Goal: Information Seeking & Learning: Find specific fact

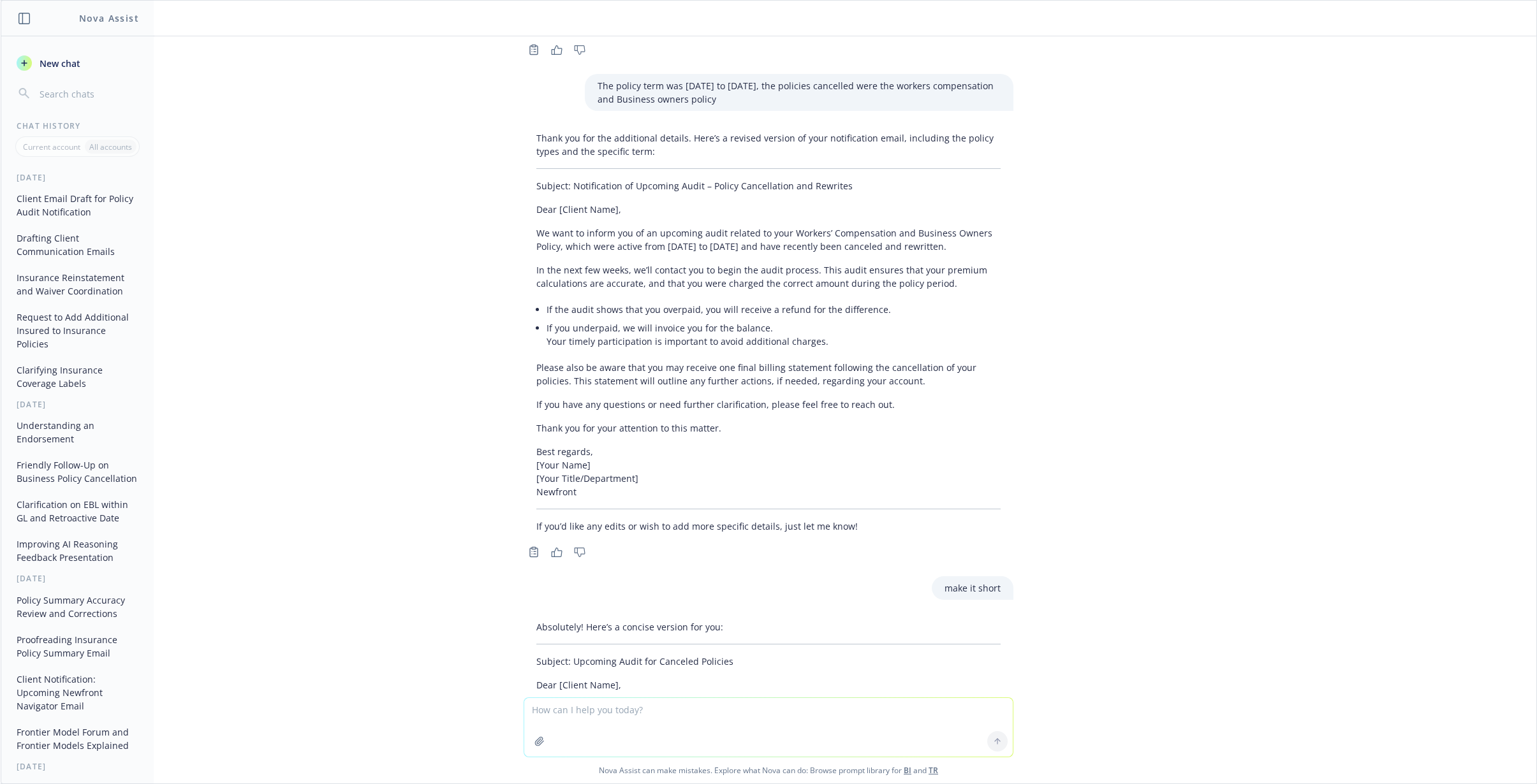
scroll to position [422, 0]
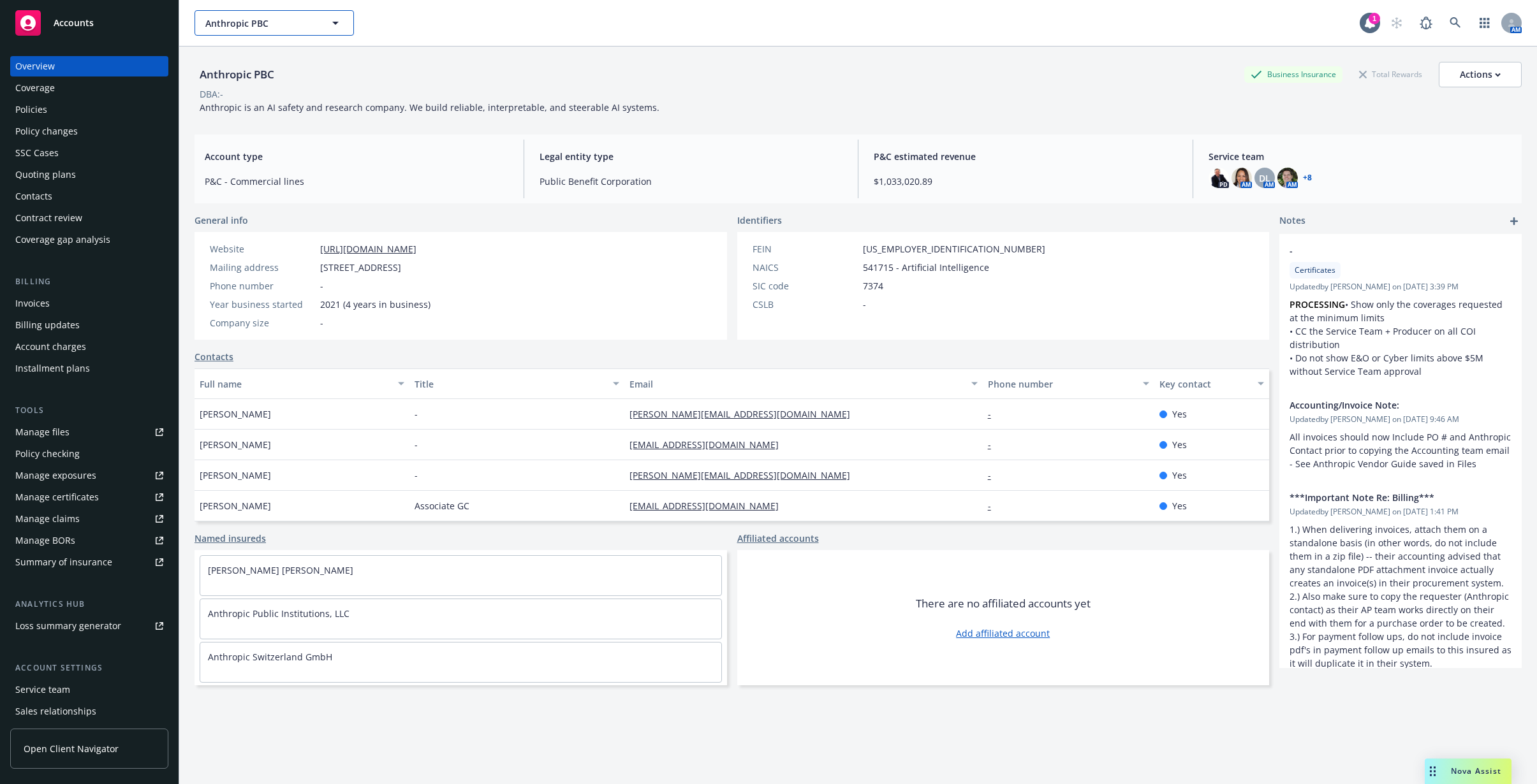
click at [244, 20] on span "Anthropic PBC" at bounding box center [261, 23] width 111 height 14
click at [257, 85] on div "OpenAI, Inc. OpenAI OpCo LLC Type Commercial FEIN 81-0861541" at bounding box center [274, 65] width 157 height 47
type input "Anthropic PBC"
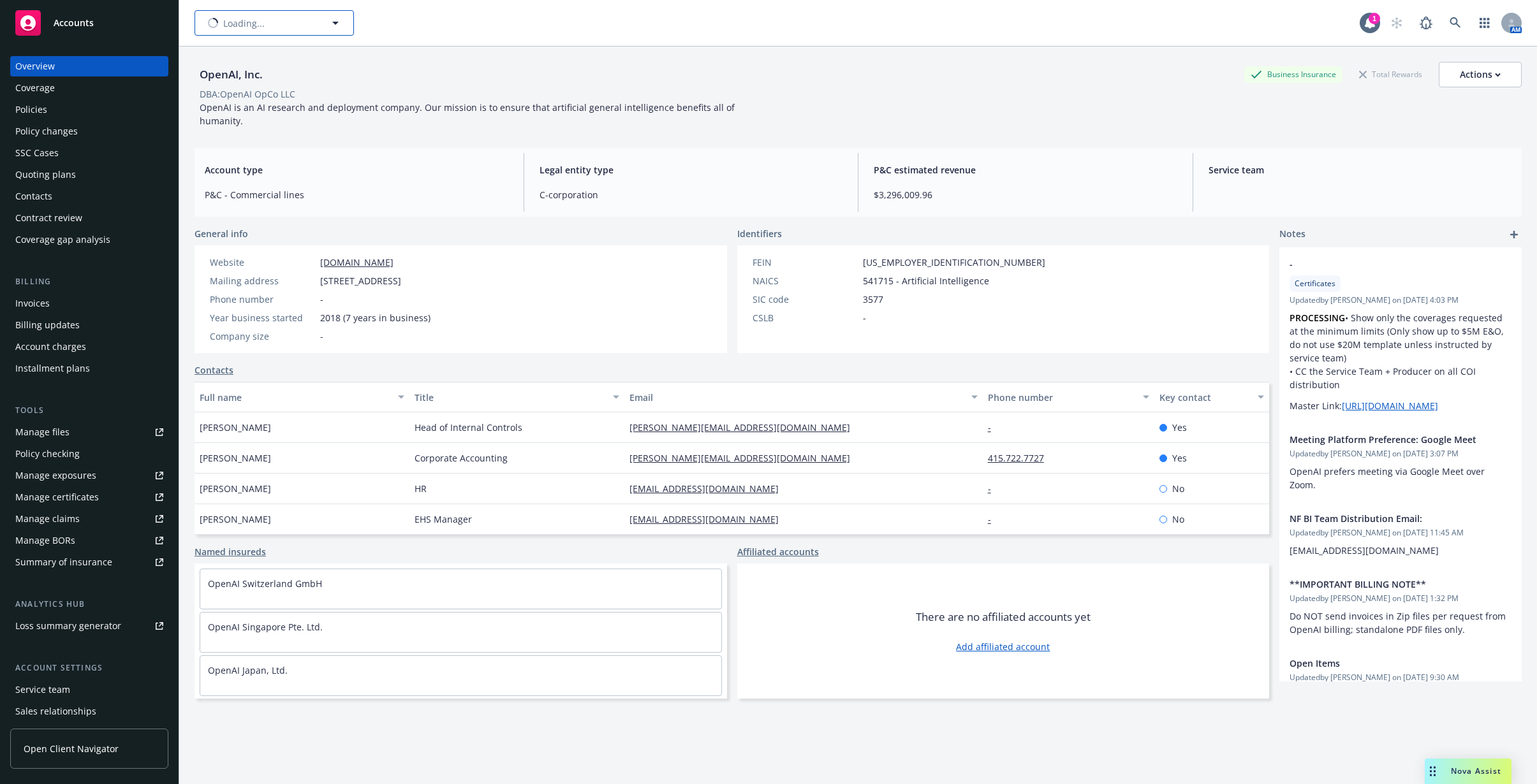
type input "OpenAI, Inc."
click at [274, 24] on button "Loading..." at bounding box center [273, 23] width 159 height 26
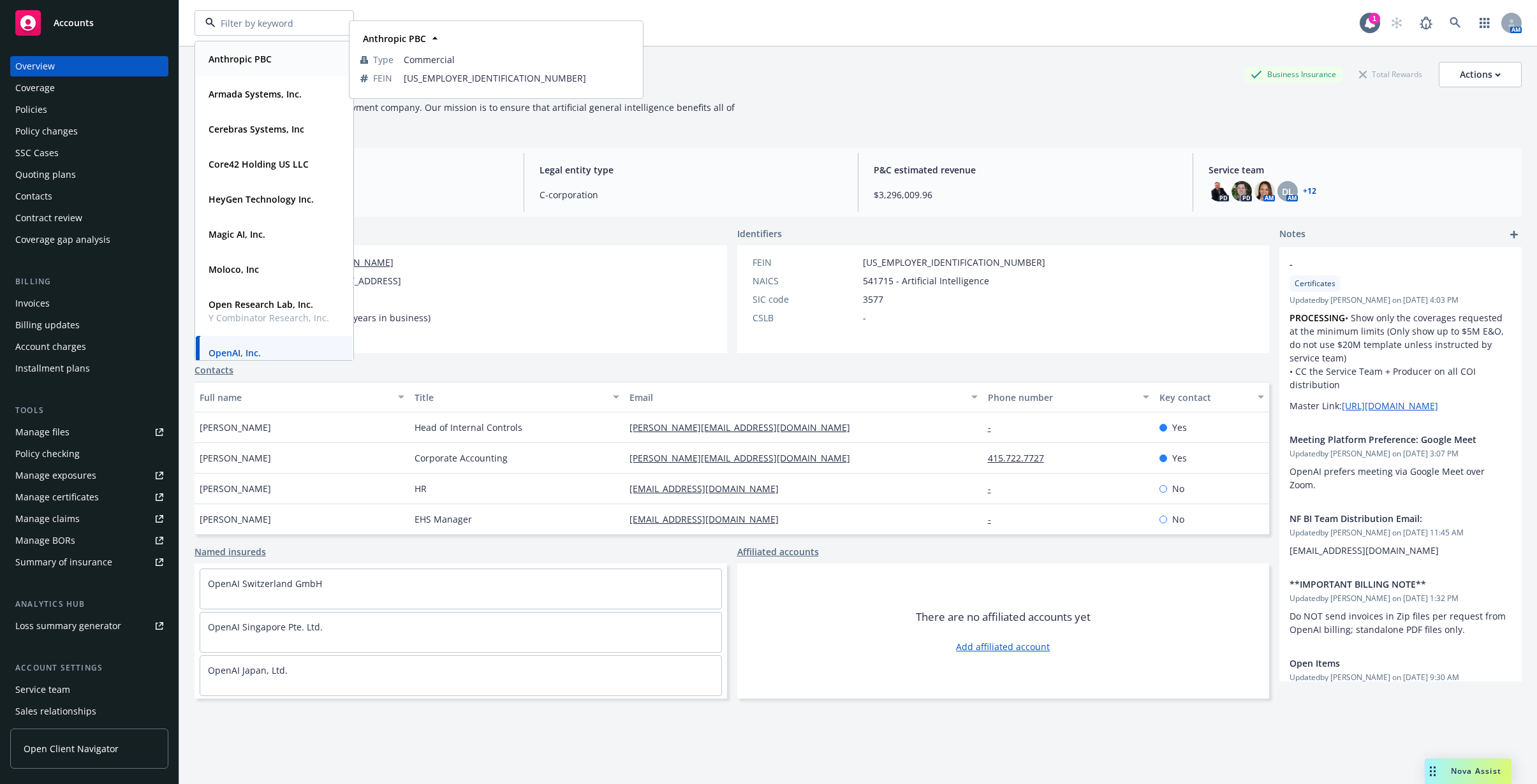
drag, startPoint x: 274, startPoint y: 24, endPoint x: 345, endPoint y: 54, distance: 77.1
click at [488, 93] on div "Anthropic PBC Type Commercial FEIN 86-1696045" at bounding box center [496, 59] width 292 height 76
click at [473, 170] on div "Account type P&C - Commercial lines" at bounding box center [356, 182] width 324 height 59
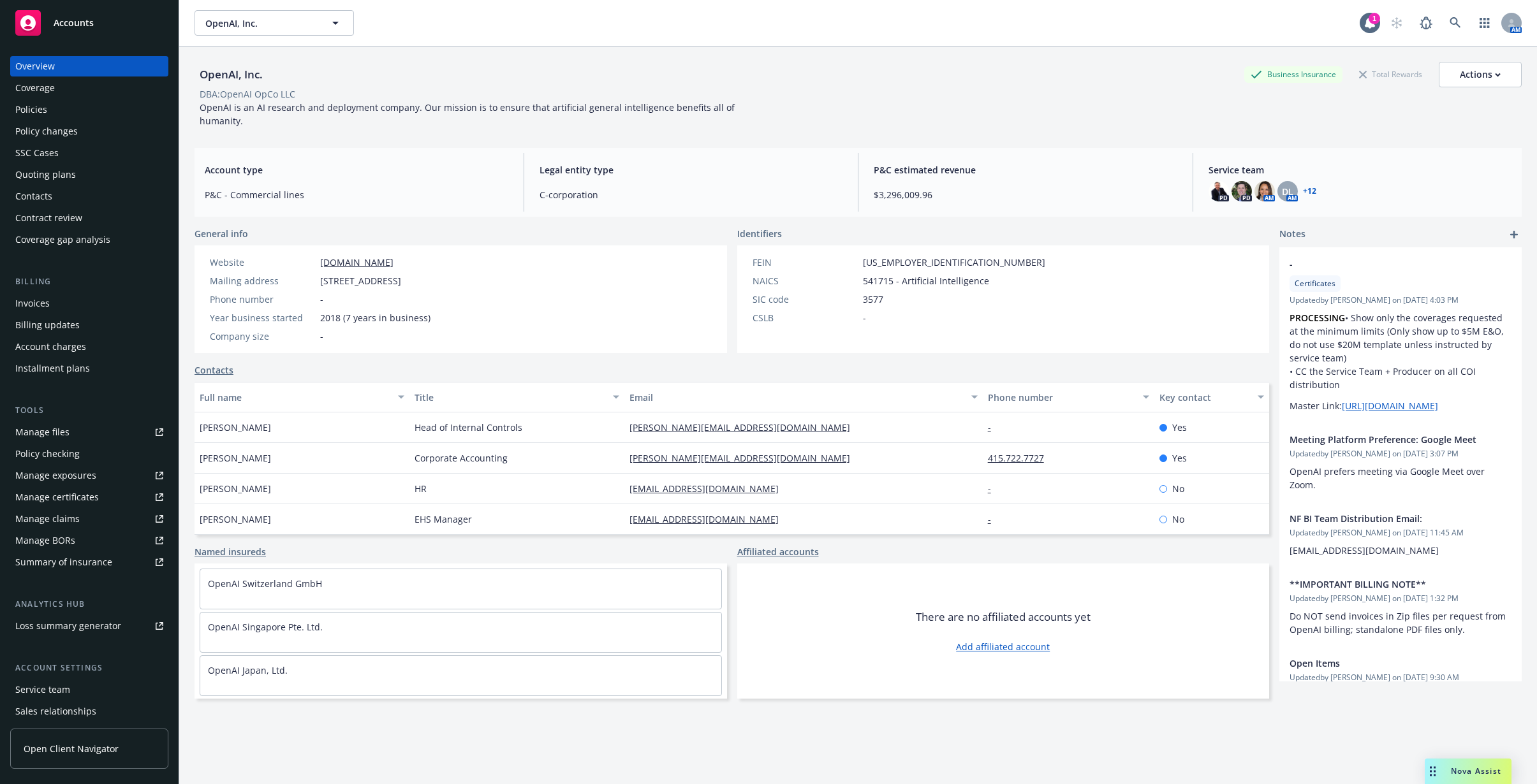
click at [49, 116] on div "Policies" at bounding box center [89, 110] width 148 height 20
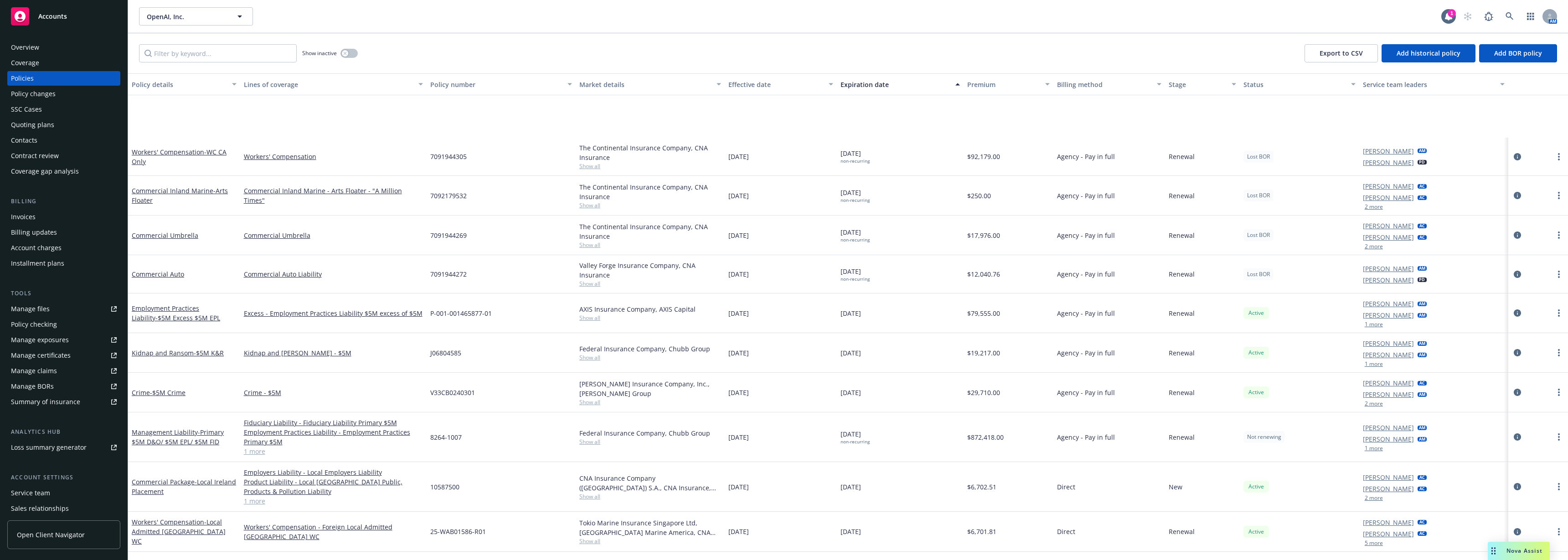
scroll to position [855, 0]
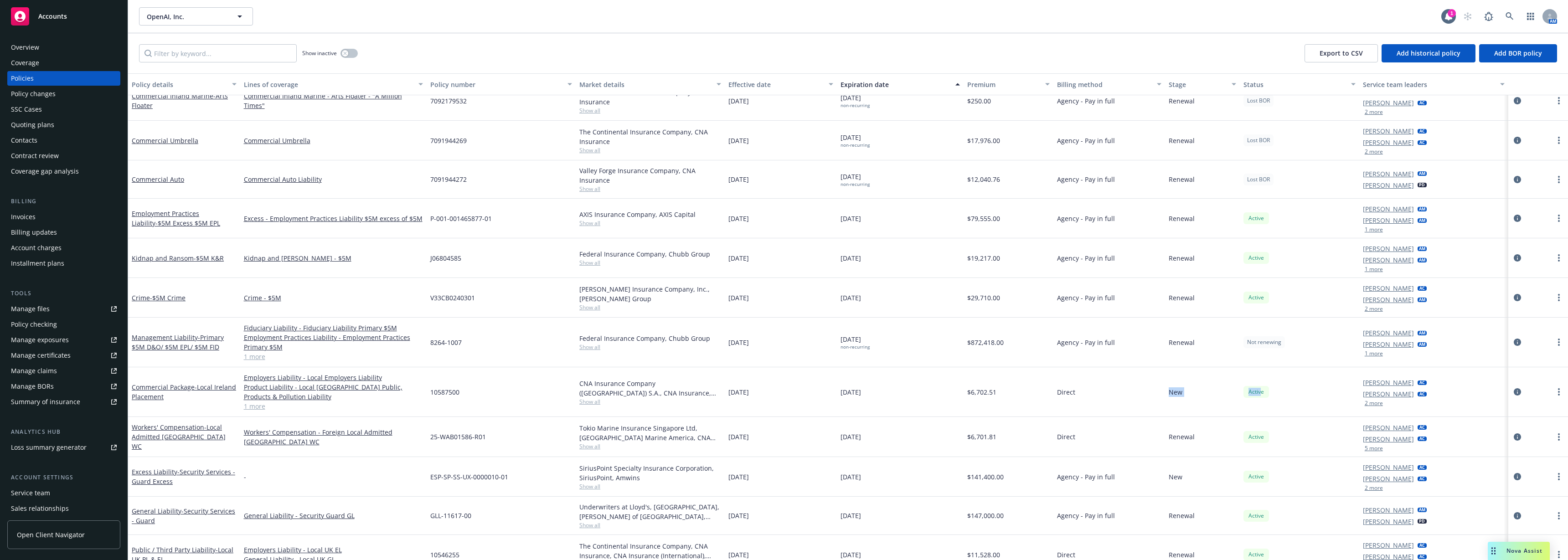
drag, startPoint x: 1247, startPoint y: 396, endPoint x: 1109, endPoint y: 394, distance: 138.0
click at [1098, 394] on div "Commercial Package - Local Ireland Placement Employers Liability - Local Employ…" at bounding box center [848, 393] width 1440 height 50
click at [1098, 84] on div "Service team leaders" at bounding box center [1429, 85] width 131 height 10
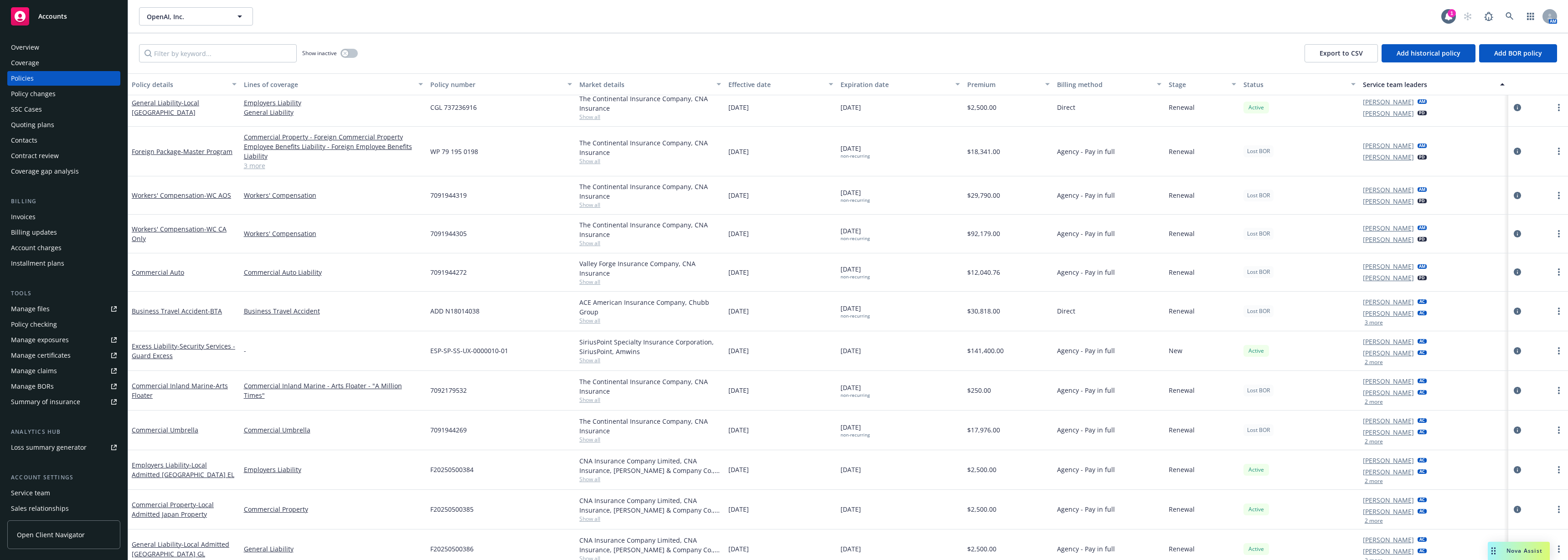
scroll to position [0, 0]
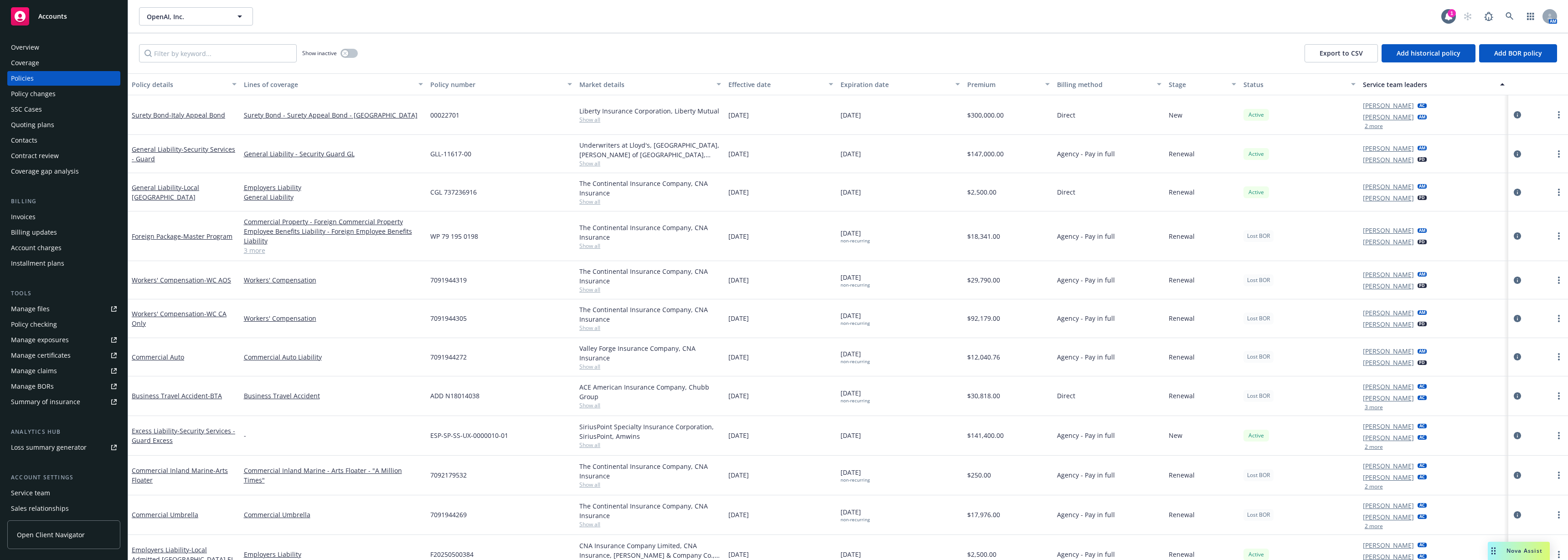
click at [1098, 78] on button "Status" at bounding box center [1300, 85] width 119 height 22
click at [1098, 86] on div "Status" at bounding box center [1295, 85] width 102 height 10
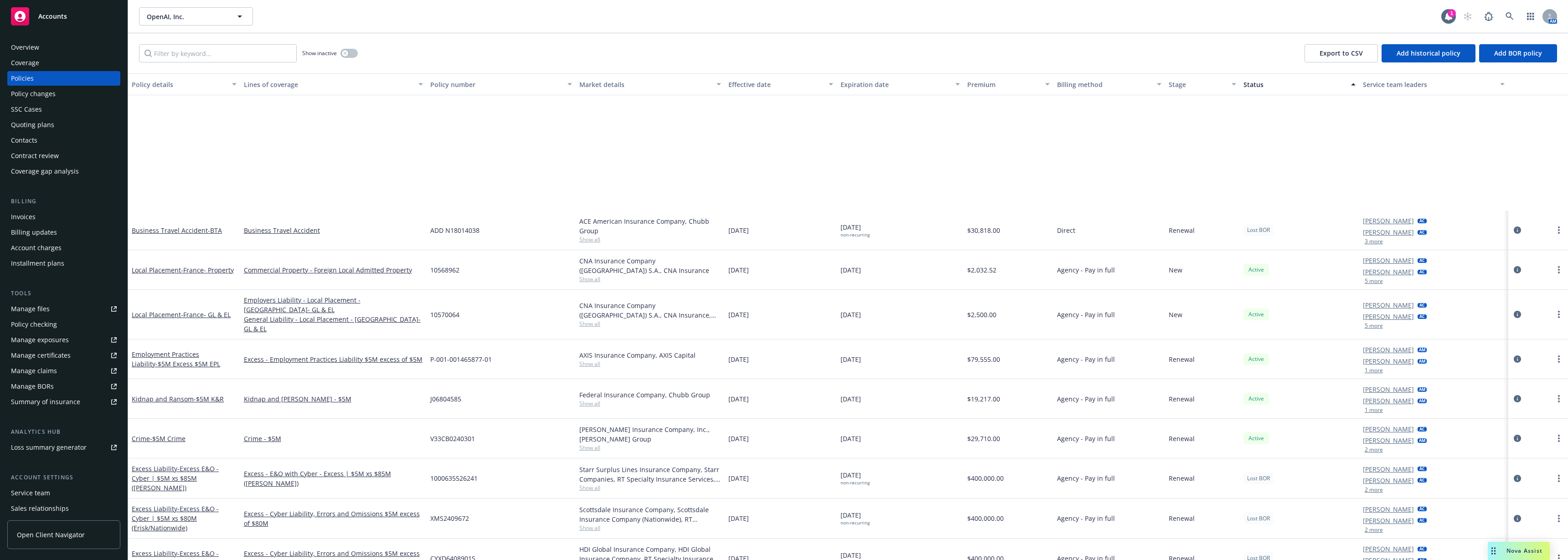
scroll to position [1234, 0]
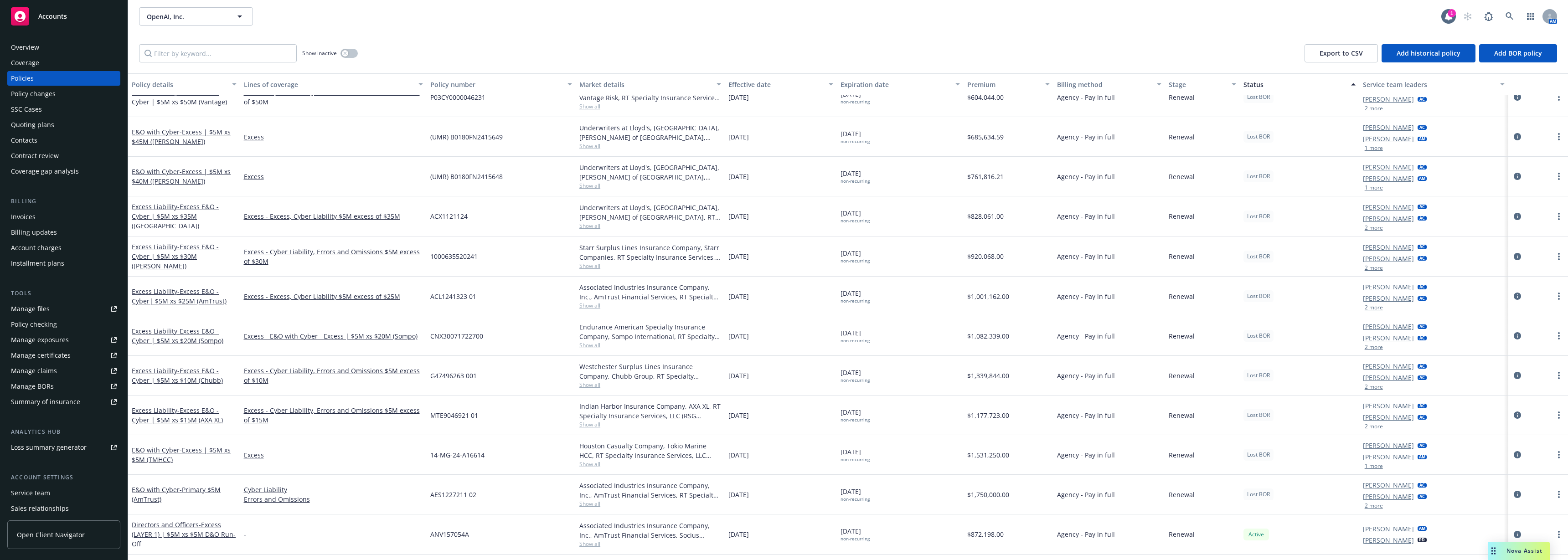
click at [1098, 86] on div "Status" at bounding box center [1295, 85] width 102 height 10
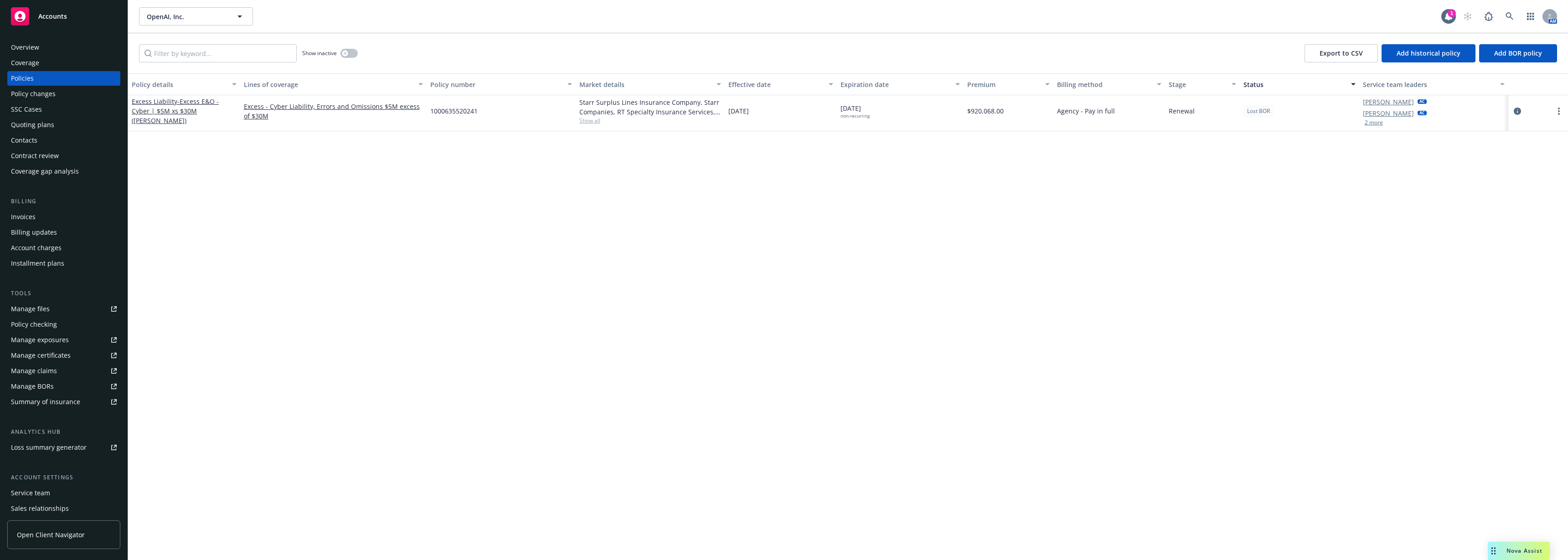
scroll to position [0, 0]
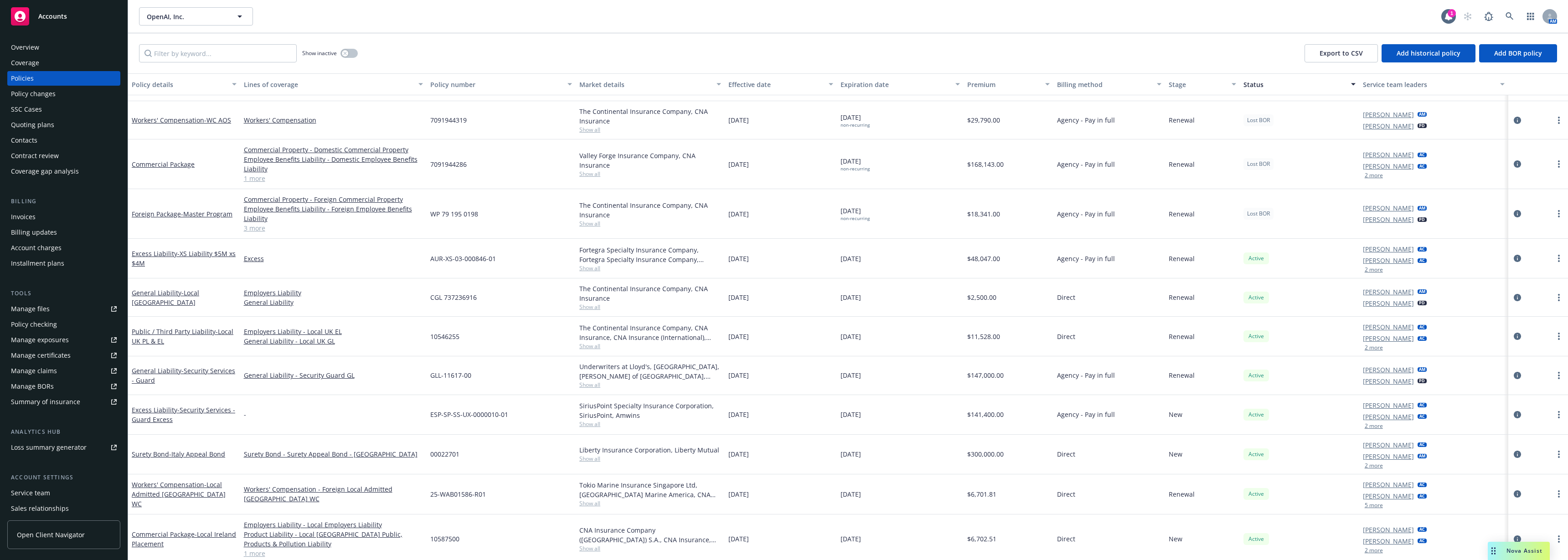
click at [1098, 84] on div "Status" at bounding box center [1295, 85] width 102 height 10
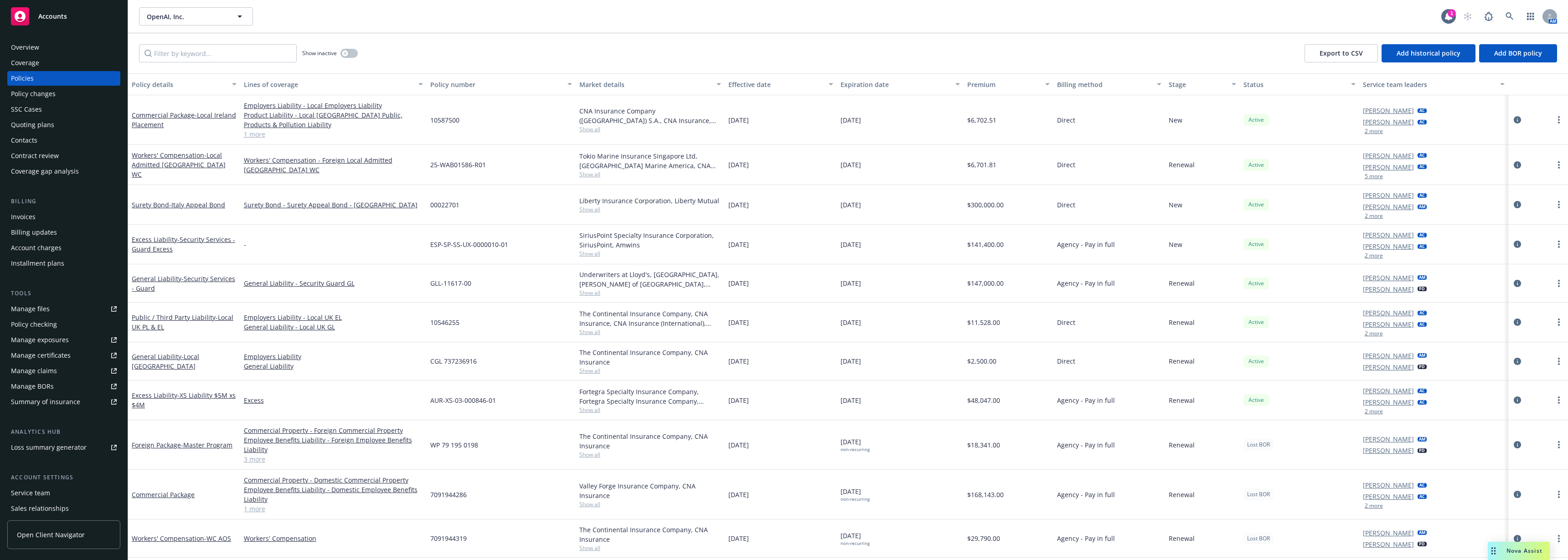
click at [1098, 88] on div "Status" at bounding box center [1295, 85] width 102 height 10
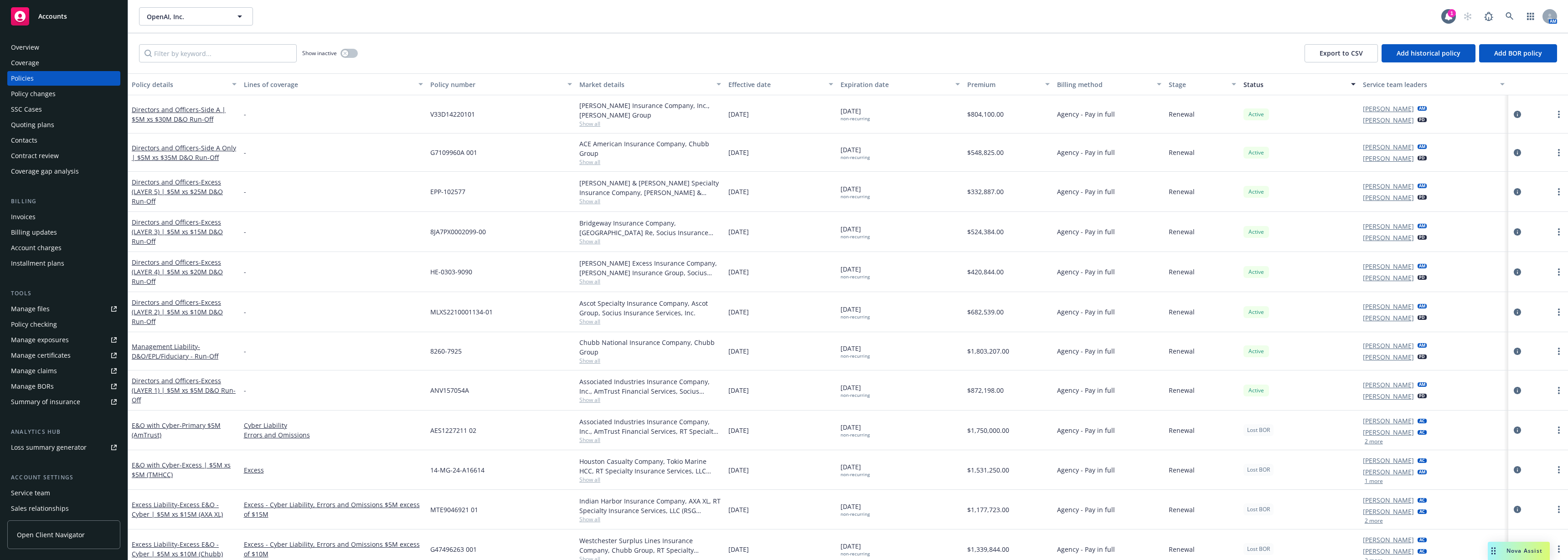
click at [1098, 88] on div "Status" at bounding box center [1295, 85] width 102 height 10
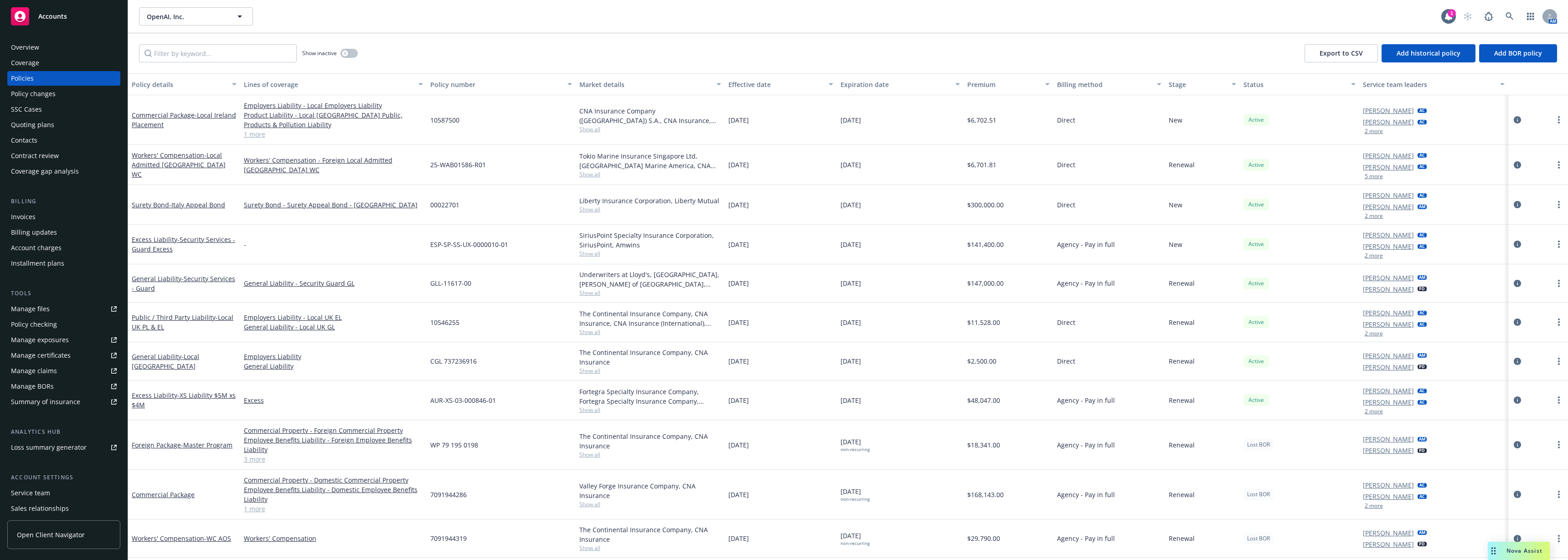
click at [1098, 88] on div "Status" at bounding box center [1295, 85] width 102 height 10
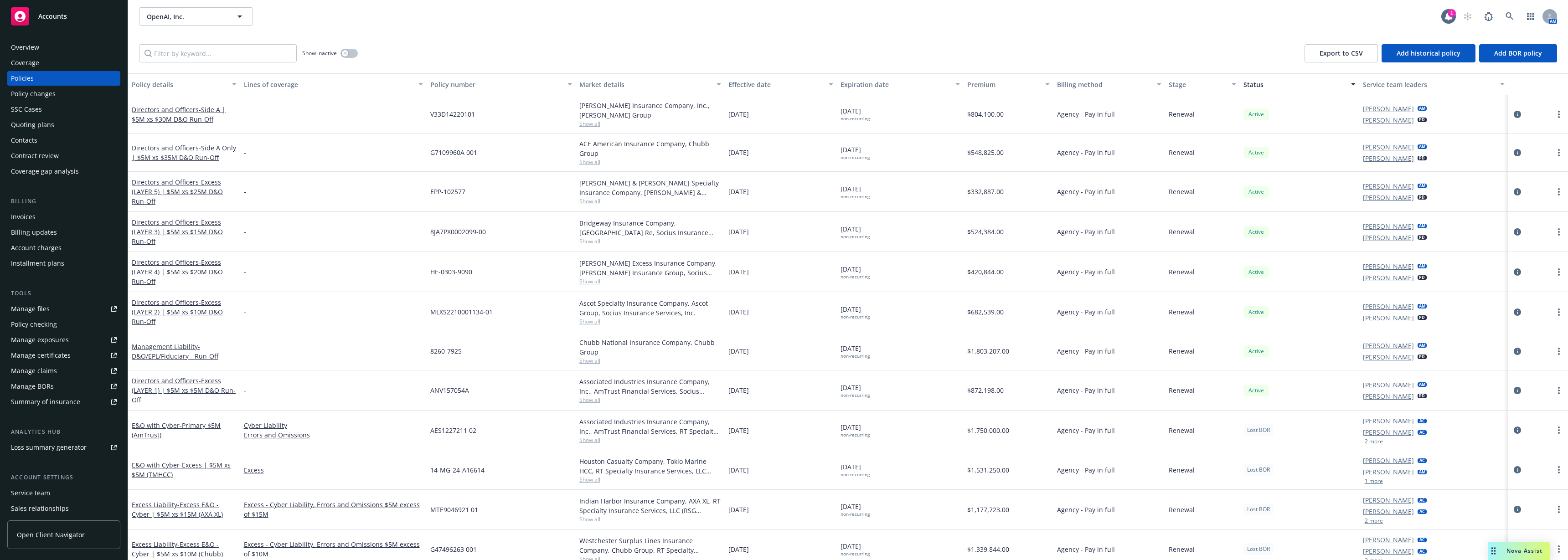
click at [1098, 84] on div "Status" at bounding box center [1295, 85] width 102 height 10
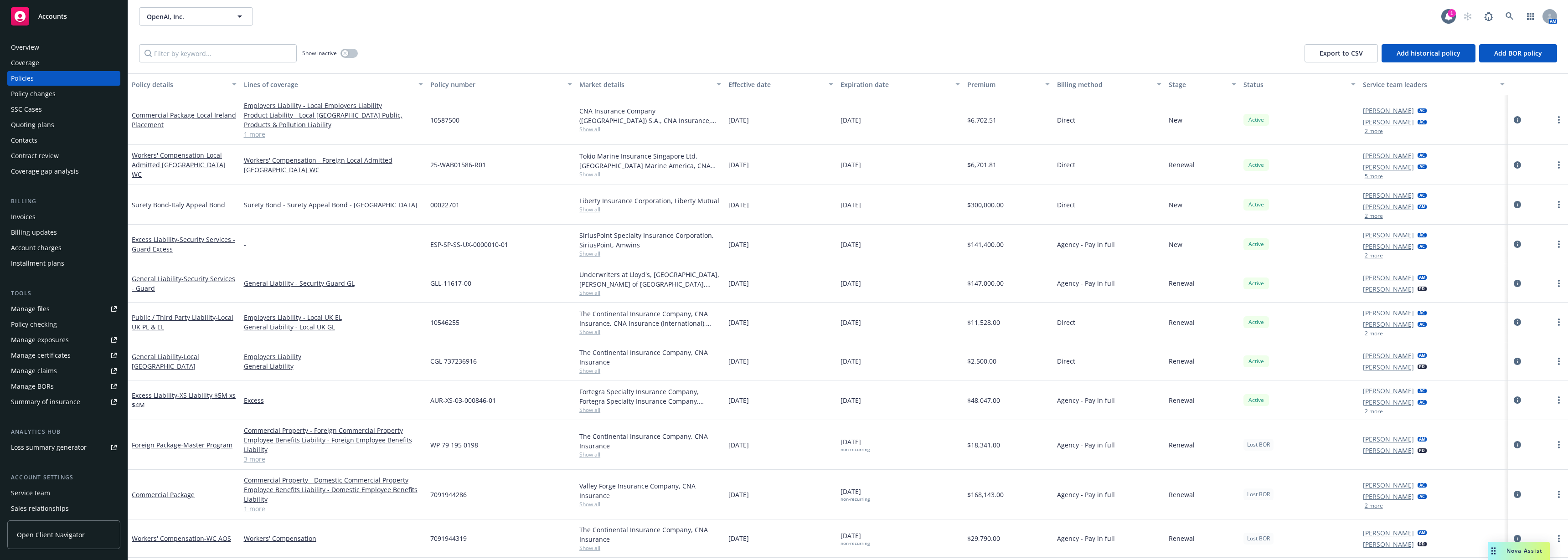
click at [1098, 84] on div "Status" at bounding box center [1295, 85] width 102 height 10
click at [1098, 121] on icon "circleInformation" at bounding box center [1517, 120] width 7 height 7
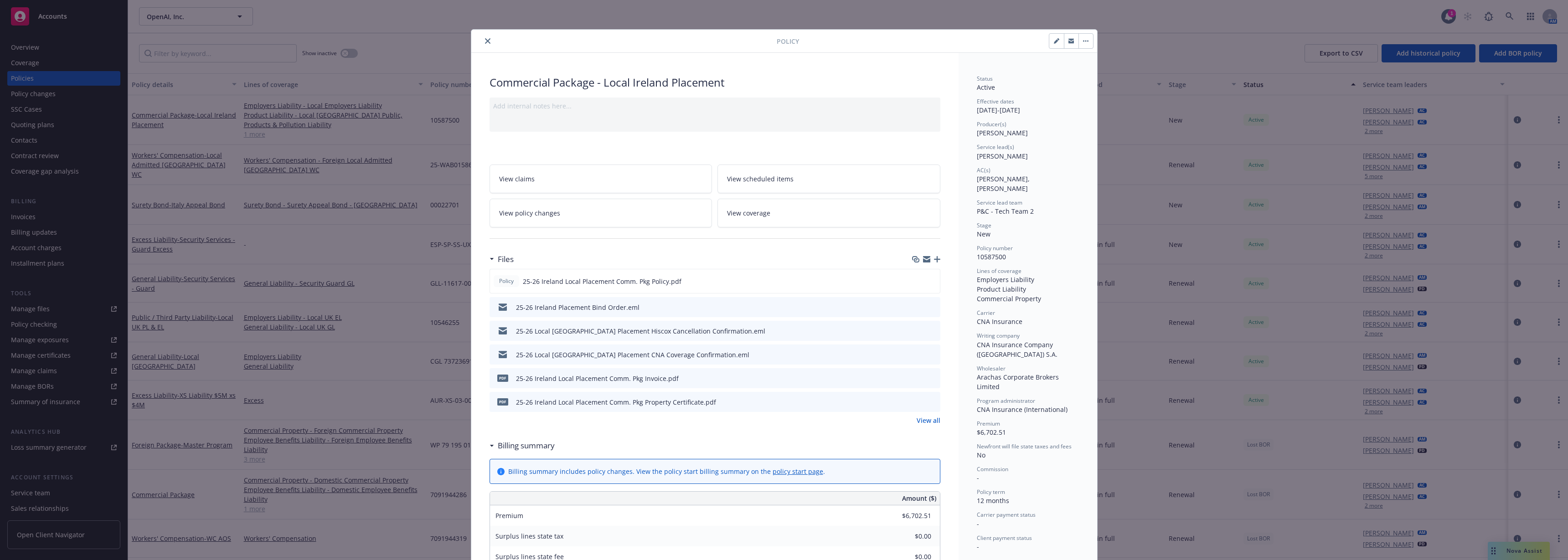
click at [485, 42] on icon "close" at bounding box center [488, 41] width 5 height 5
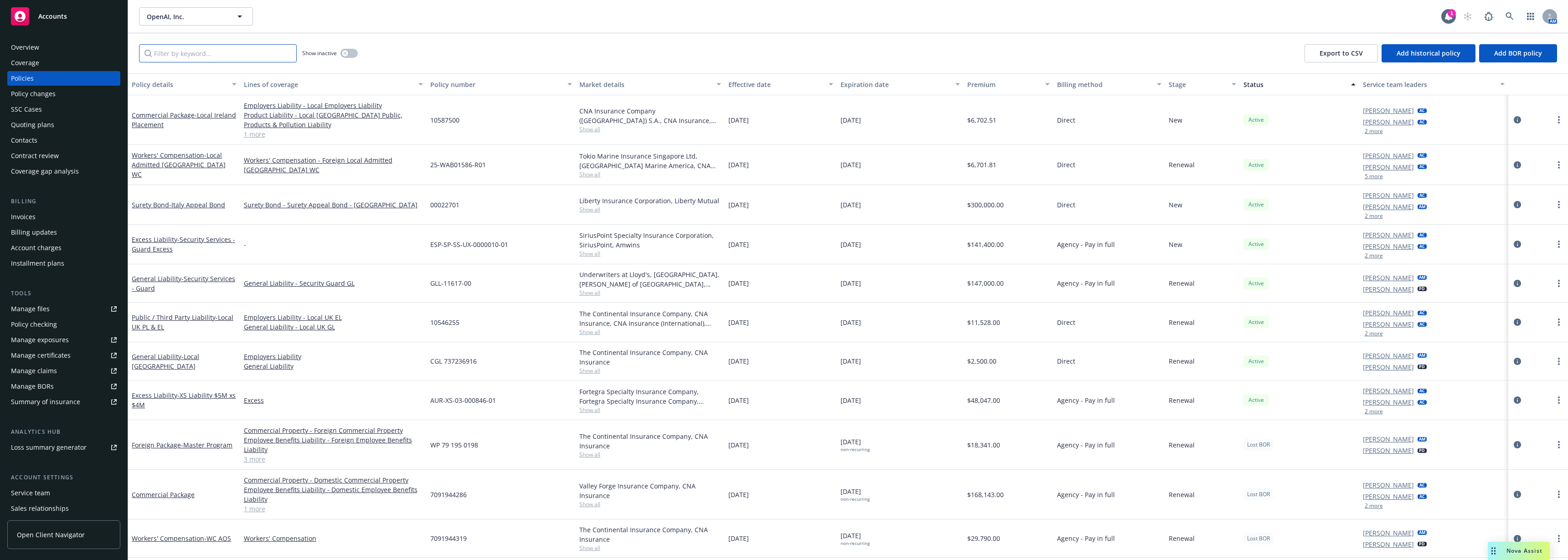
click at [195, 58] on input "Filter by keyword..." at bounding box center [217, 54] width 158 height 18
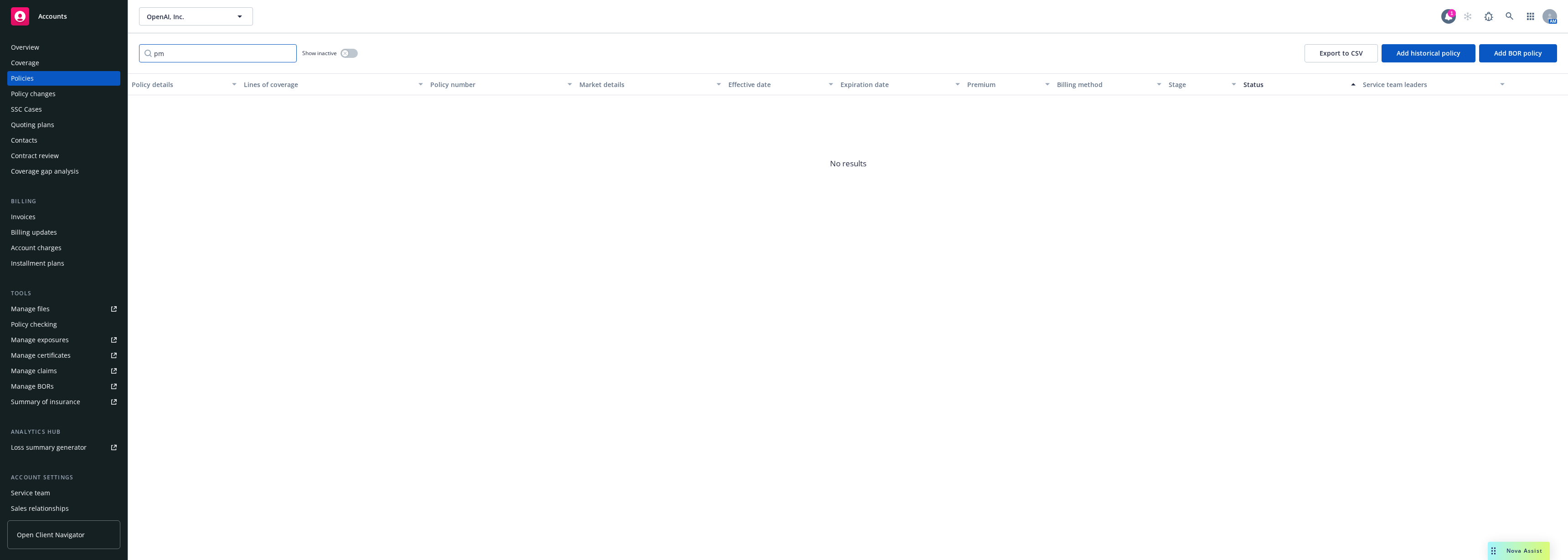
type input "p"
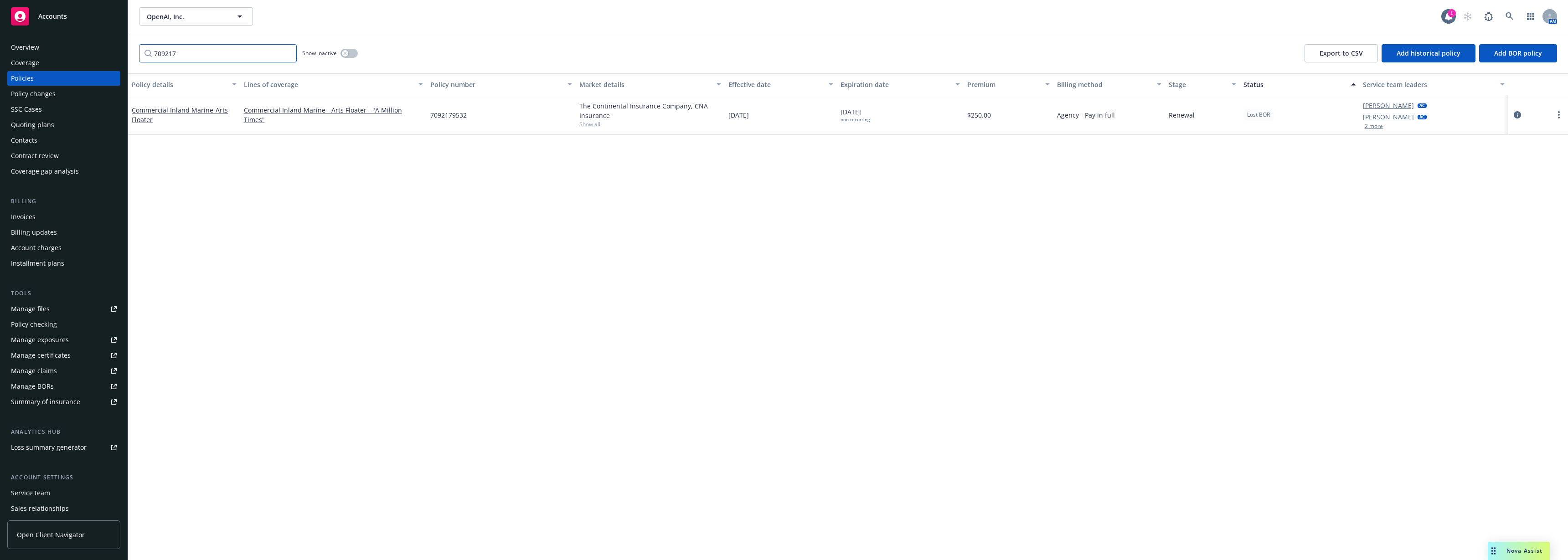
click at [214, 55] on input "709217" at bounding box center [217, 54] width 158 height 18
type input "foreign"
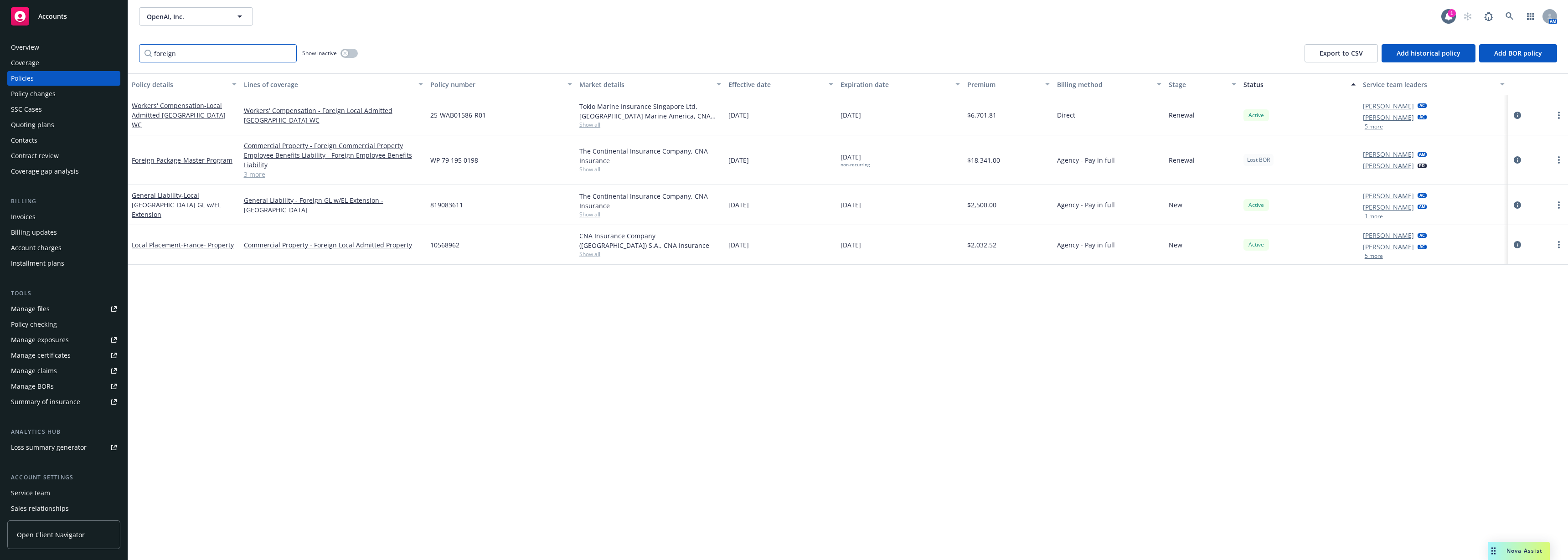
click at [287, 52] on input "foreign" at bounding box center [217, 54] width 158 height 18
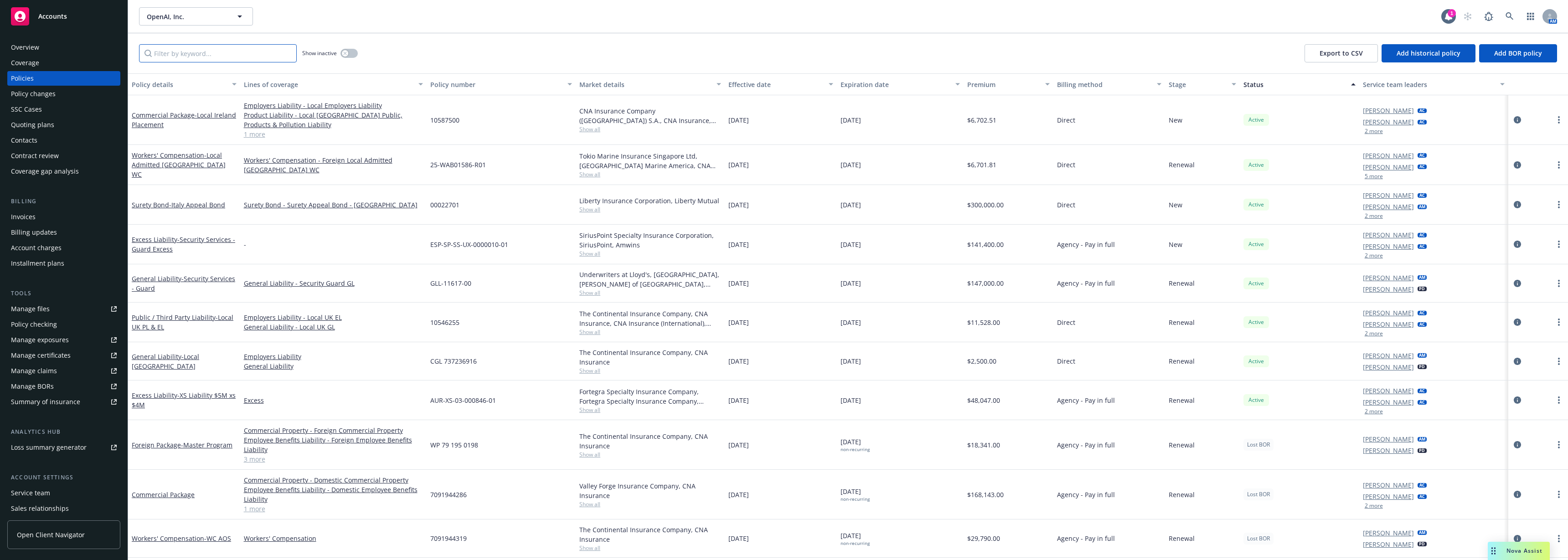
click at [195, 57] on input "Filter by keyword..." at bounding box center [217, 54] width 158 height 18
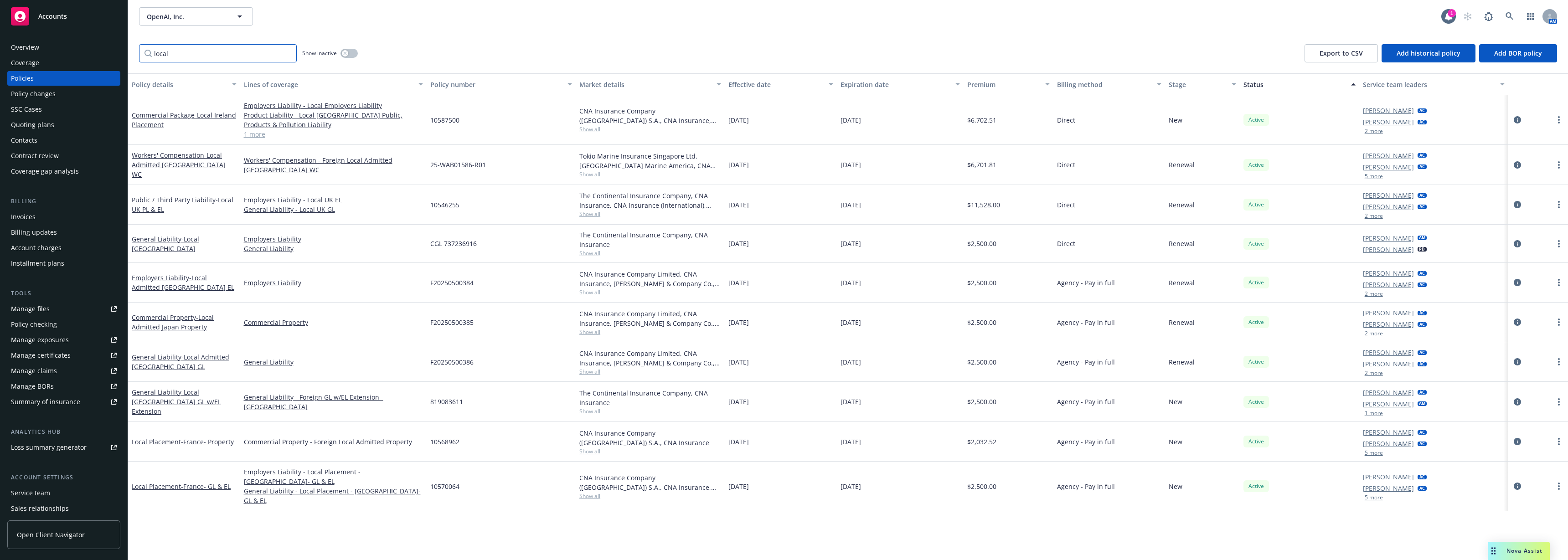
click at [207, 58] on input "local" at bounding box center [217, 54] width 158 height 18
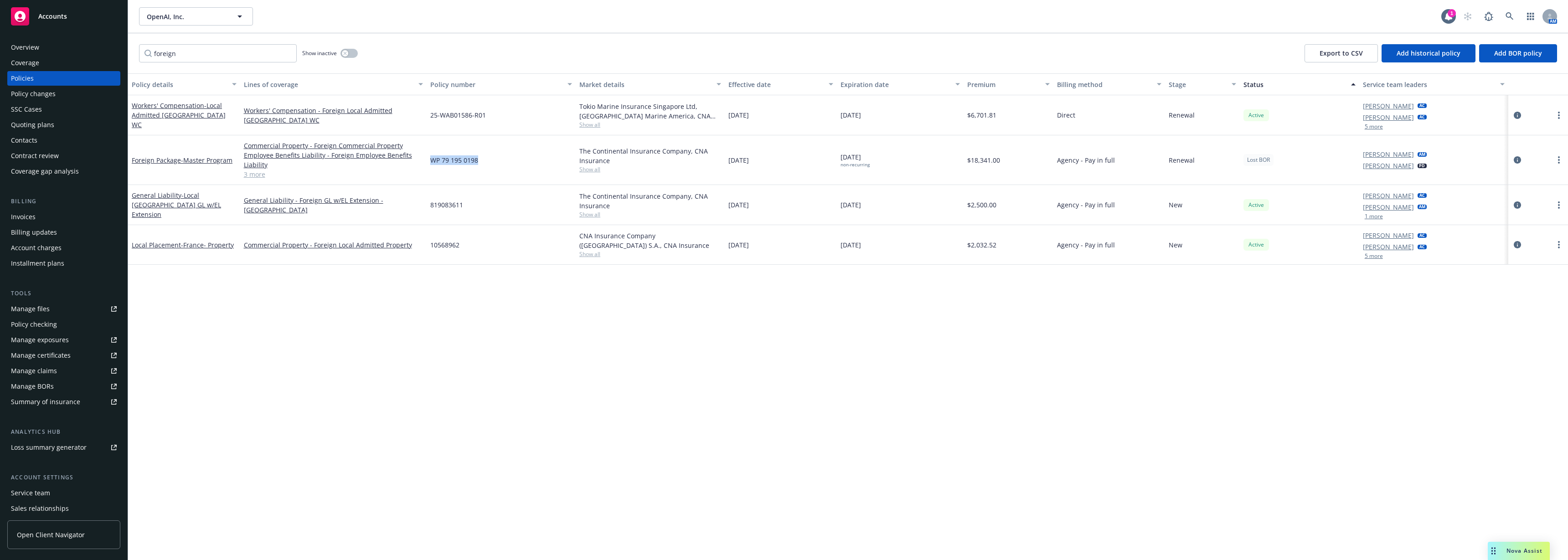
drag, startPoint x: 431, startPoint y: 161, endPoint x: 489, endPoint y: 158, distance: 58.1
click at [489, 158] on div "WP 79 195 0198" at bounding box center [501, 160] width 149 height 50
copy span "WP 79 195 0198"
drag, startPoint x: 443, startPoint y: 160, endPoint x: 480, endPoint y: 162, distance: 37.1
click at [480, 162] on div "WP 79 195 0198" at bounding box center [501, 160] width 149 height 50
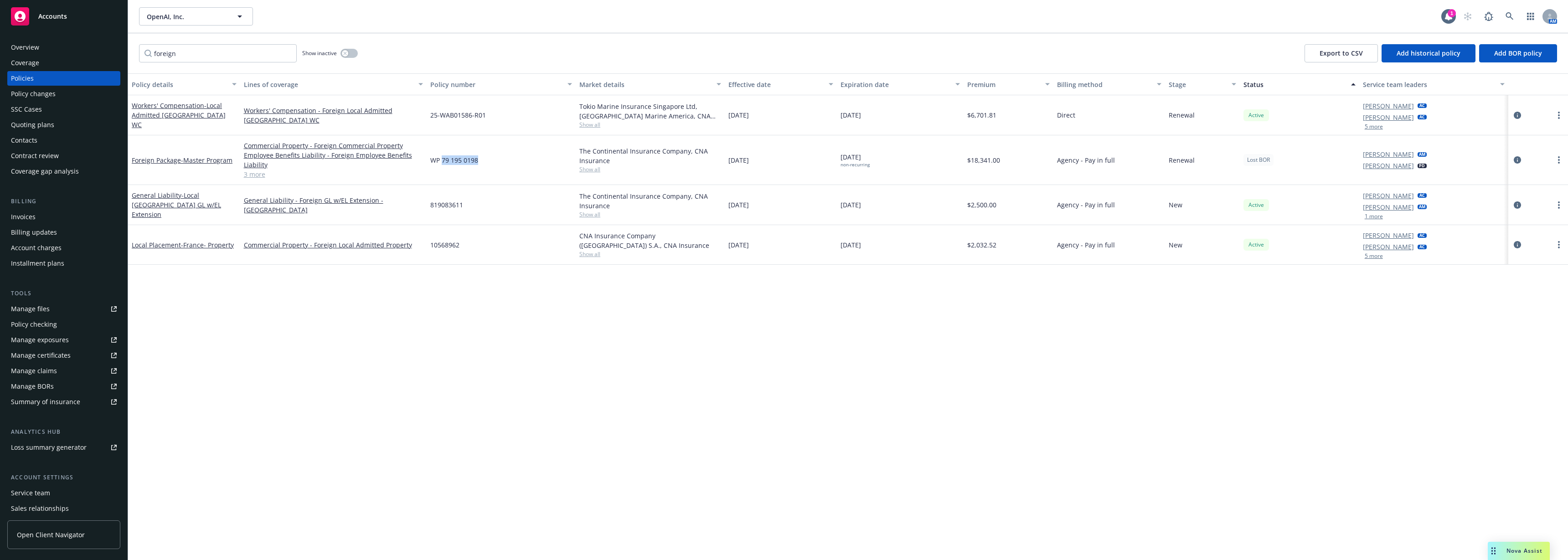
copy span "79 195 0198"
click at [213, 55] on input "foreign" at bounding box center [217, 54] width 158 height 18
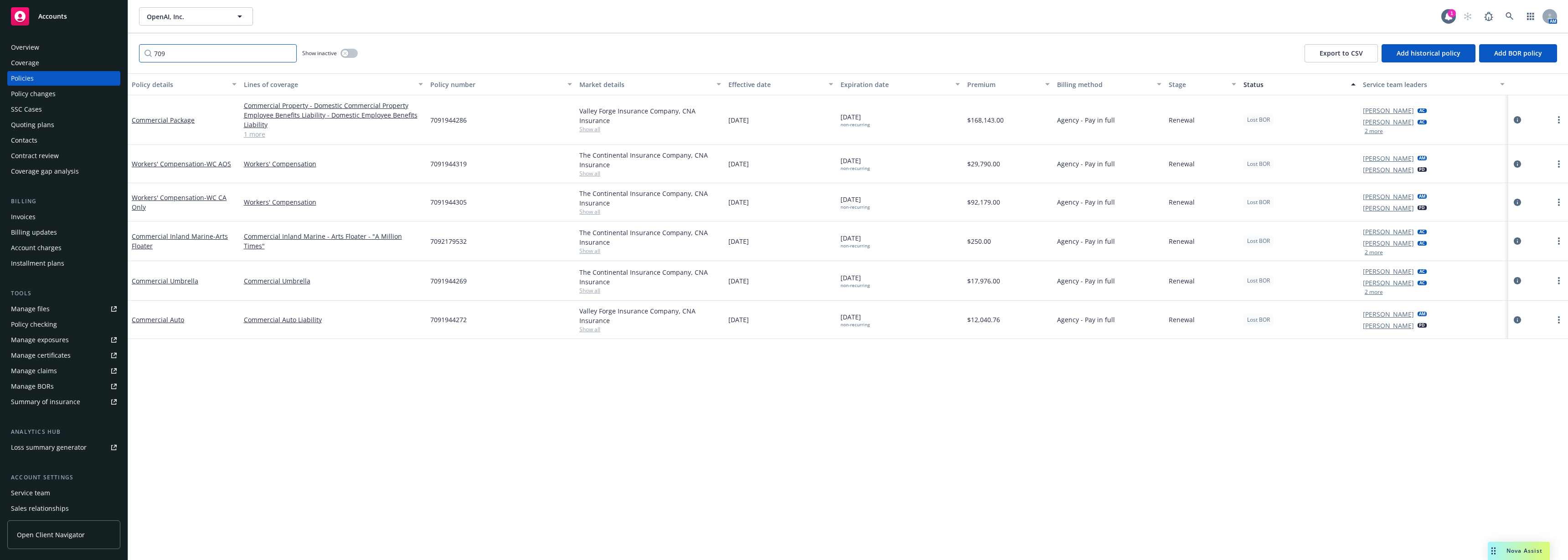
type input "709"
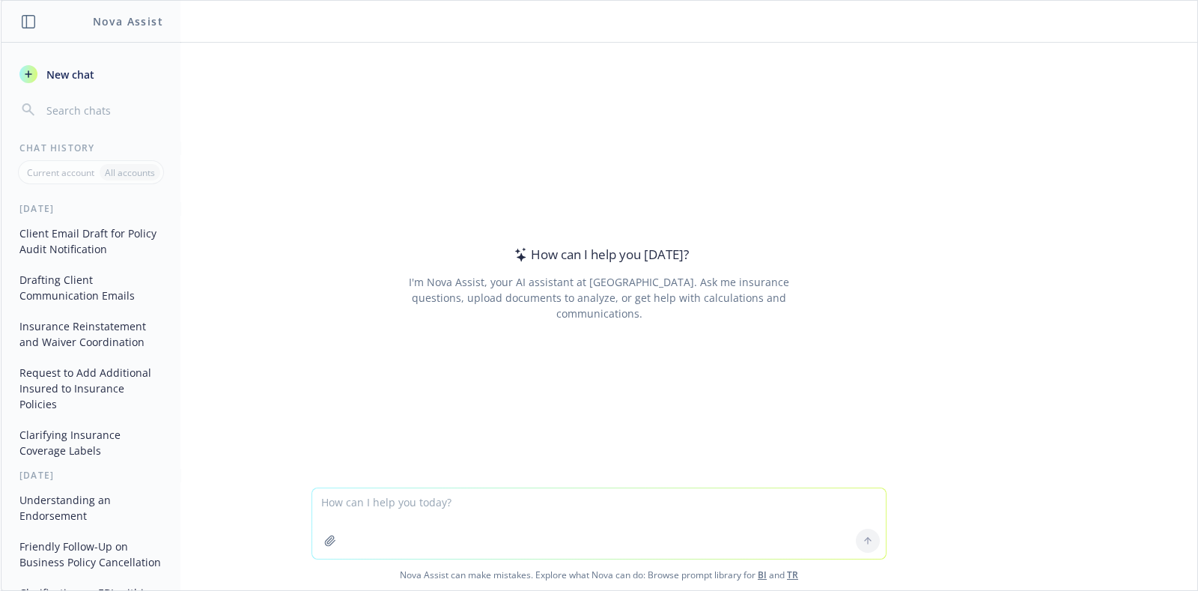
click at [79, 241] on button "Client Email Draft for Policy Audit Notification" at bounding box center [90, 241] width 155 height 40
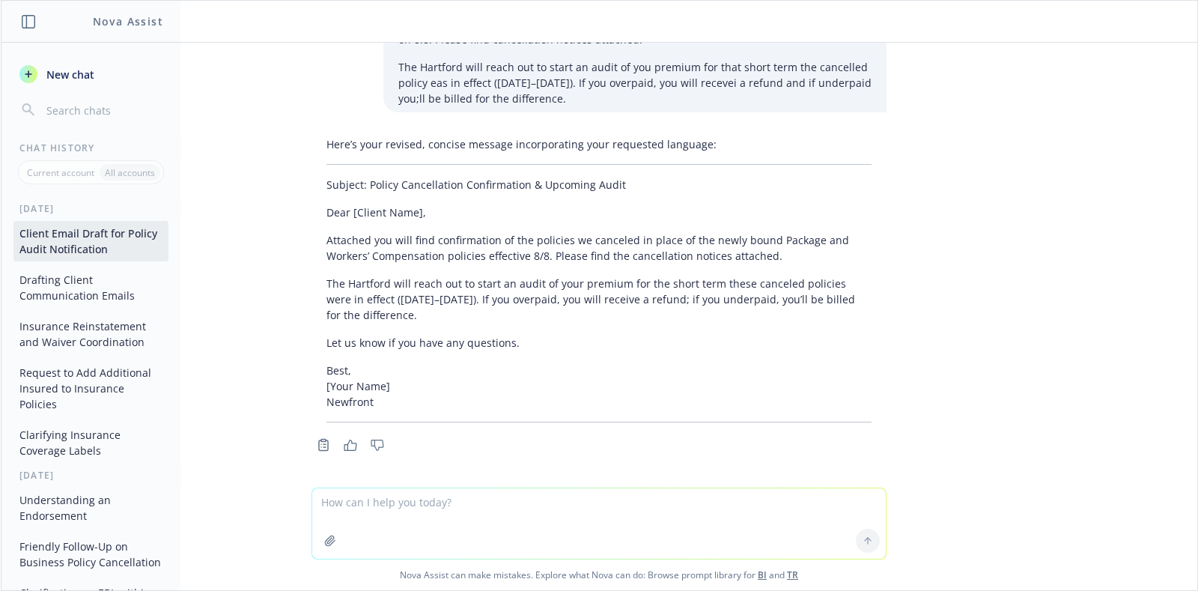
scroll to position [2542, 0]
click at [90, 303] on button "Drafting Client Communication Emails" at bounding box center [90, 287] width 155 height 40
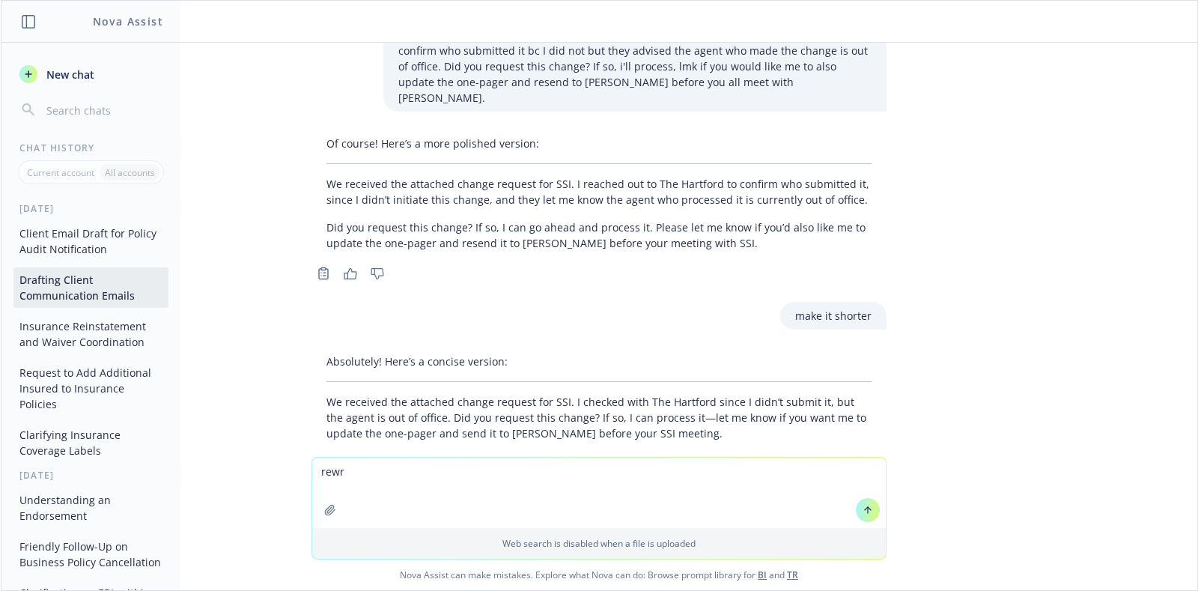
scroll to position [3119, 0]
type textarea "rewrite: Good morning! I see all the policies listed on this BOR letter are mar…"
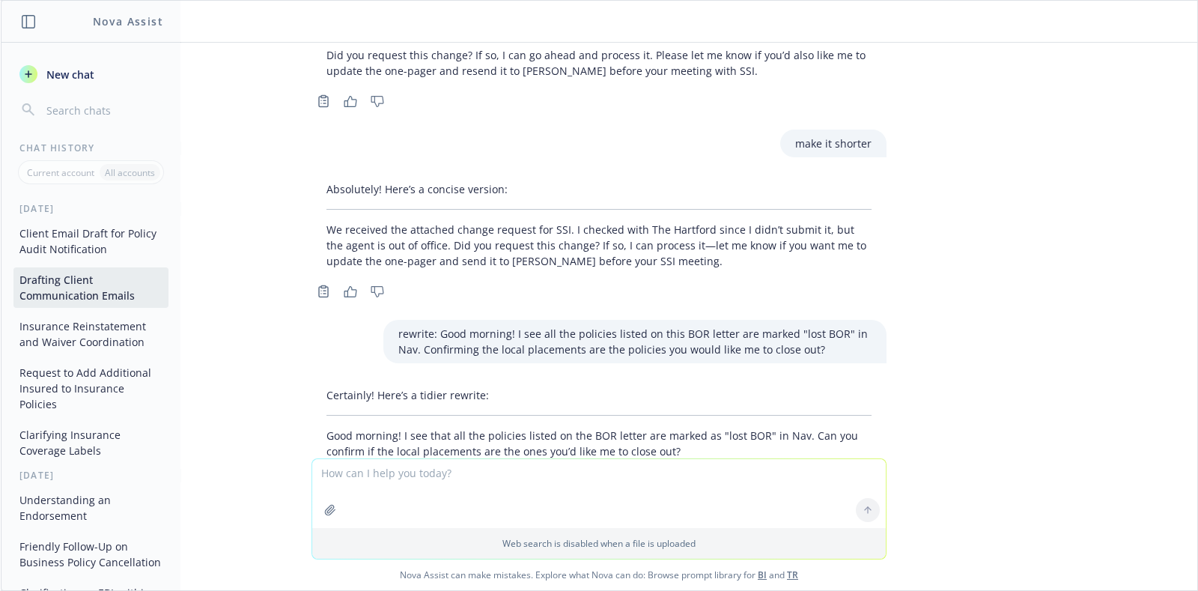
scroll to position [3307, 0]
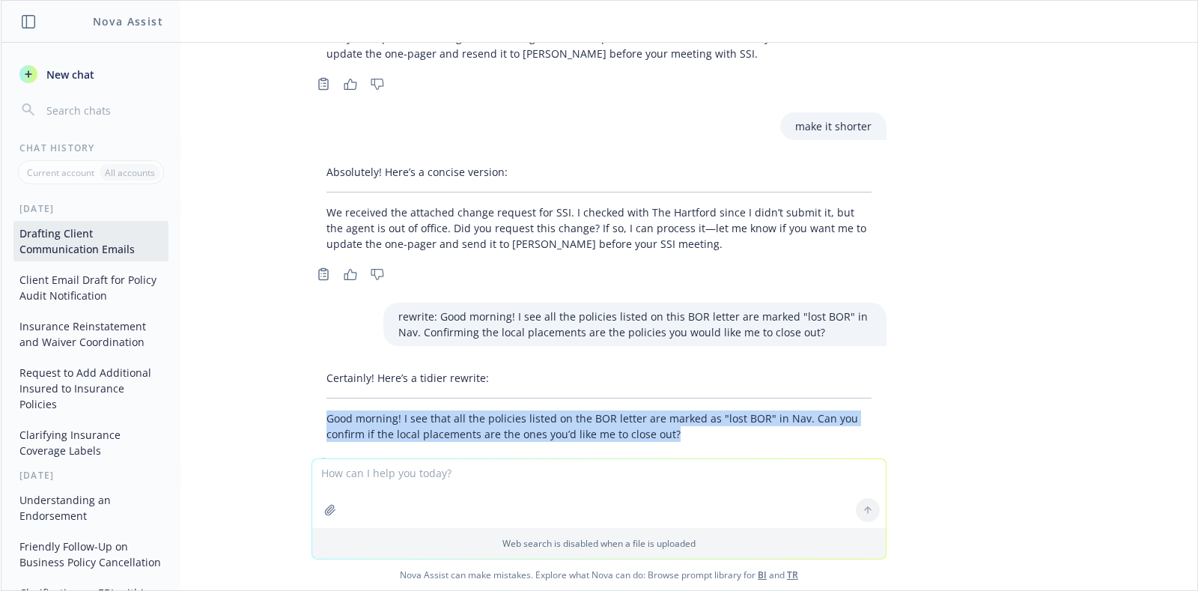
drag, startPoint x: 303, startPoint y: 361, endPoint x: 723, endPoint y: 381, distance: 421.3
click at [723, 381] on div "Certainly! Here’s a tidier rewrite: Good morning! I see that all the policies l…" at bounding box center [599, 406] width 575 height 84
copy p "Good morning! I see that all the policies listed on the BOR letter are marked a…"
